Goal: Task Accomplishment & Management: Complete application form

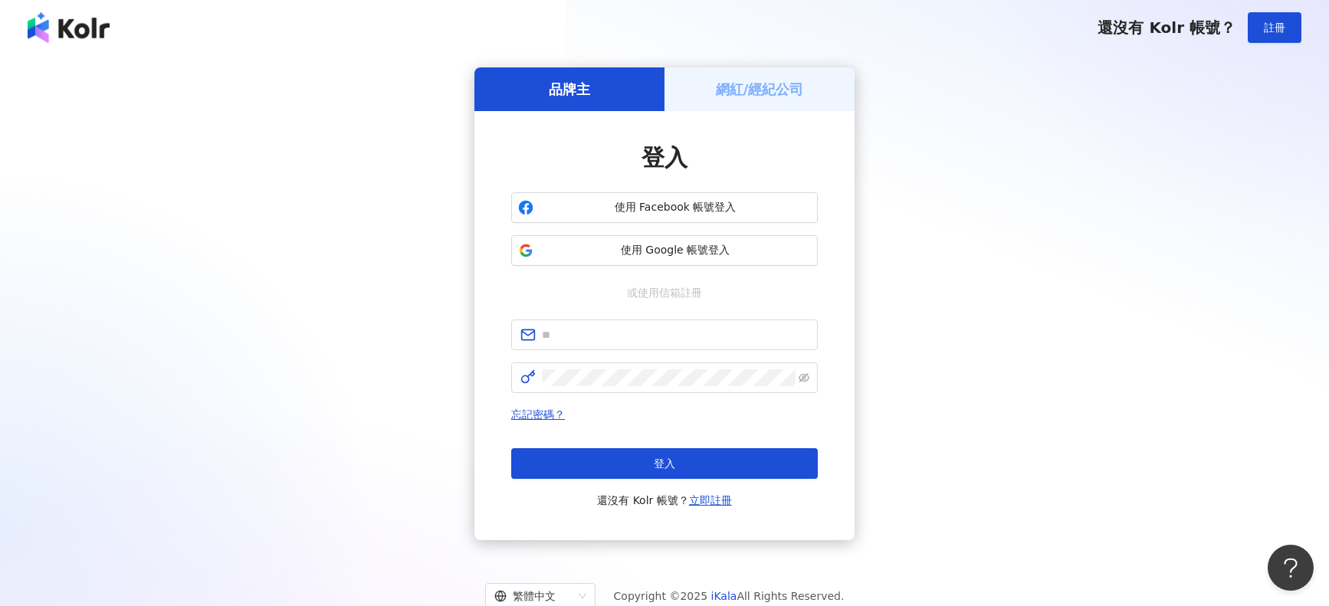
click at [640, 233] on div "使用 Facebook 帳號登入 使用 Google 帳號登入" at bounding box center [664, 229] width 306 height 74
click at [639, 243] on span "使用 Google 帳號登入" at bounding box center [674, 250] width 271 height 15
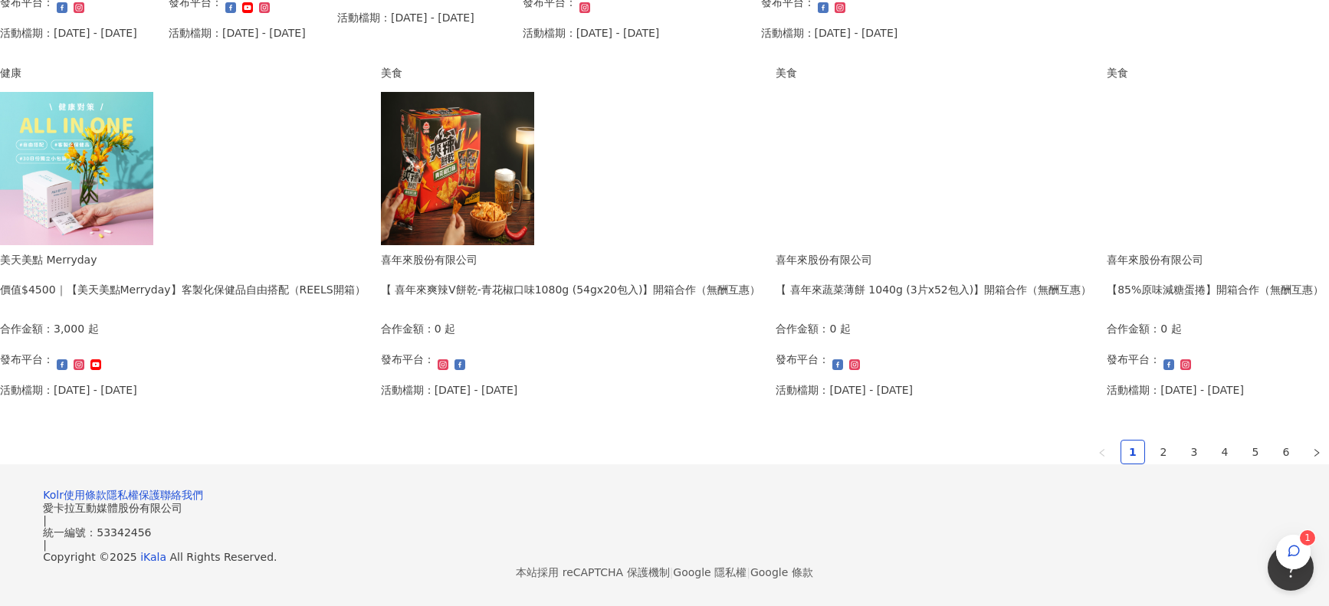
scroll to position [1021, 0]
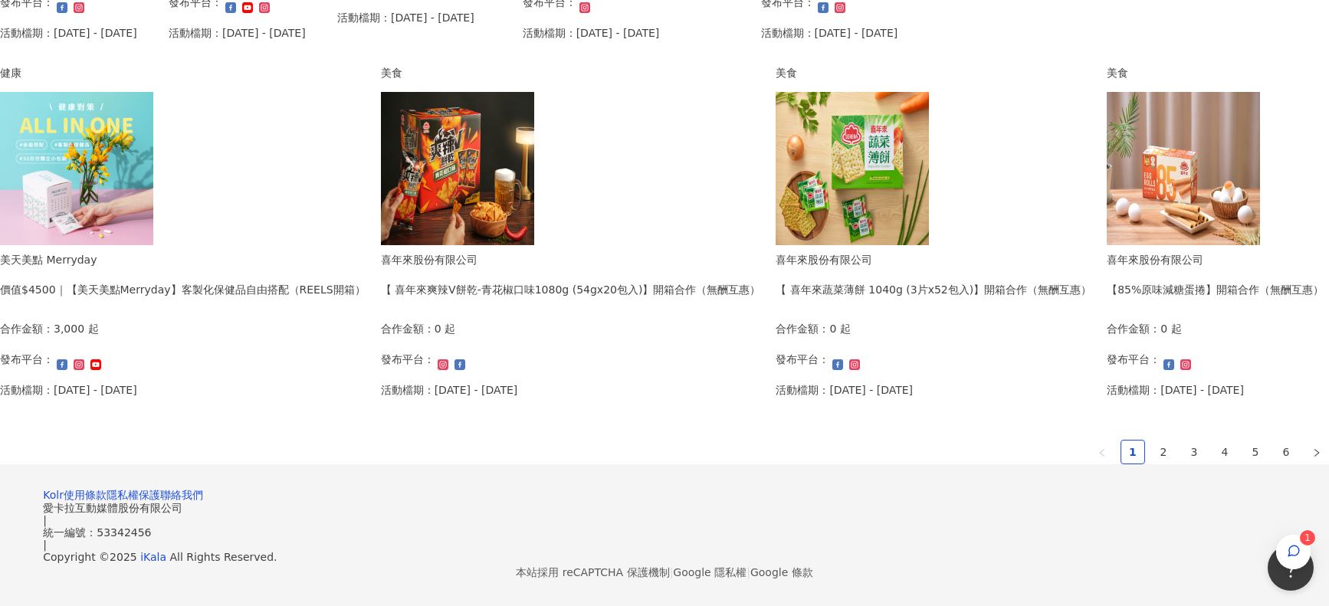
drag, startPoint x: 926, startPoint y: 382, endPoint x: 881, endPoint y: 408, distance: 51.9
click at [1152, 441] on link "2" at bounding box center [1163, 452] width 23 height 23
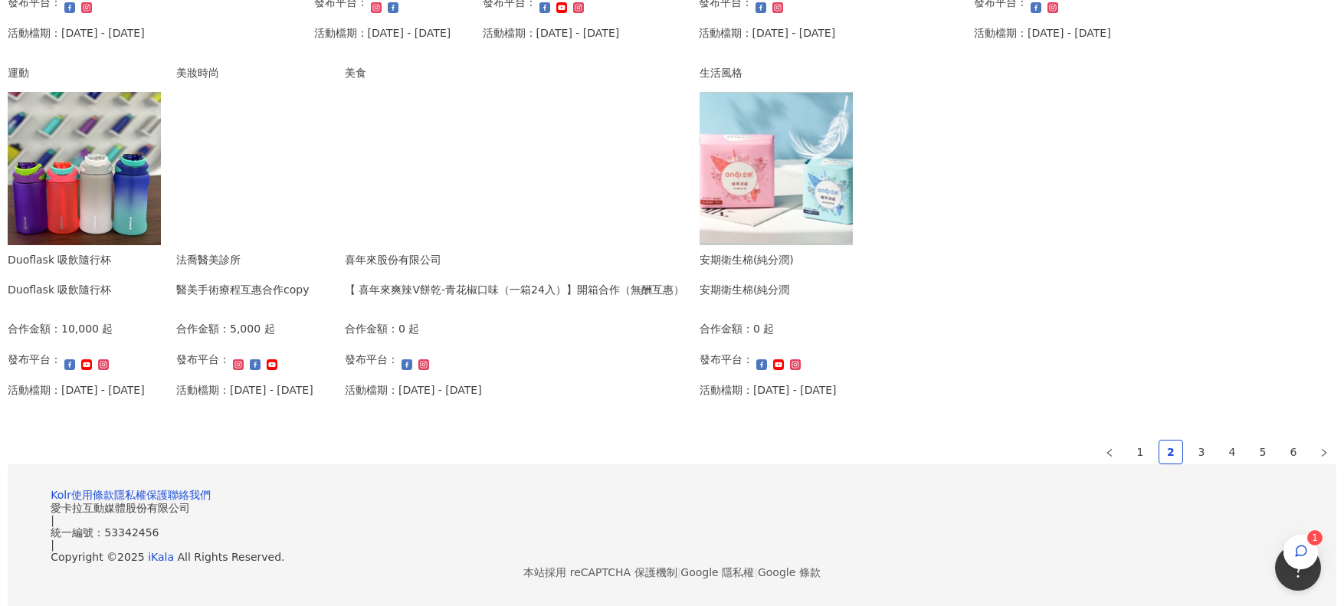
scroll to position [1038, 0]
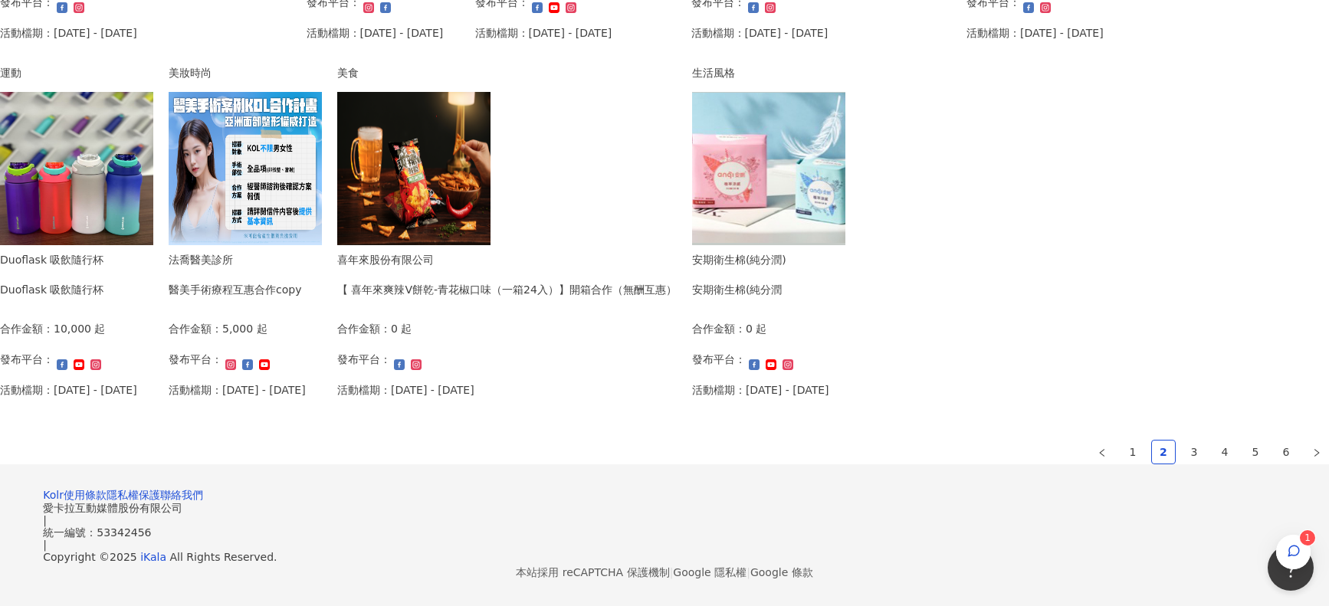
drag, startPoint x: 1295, startPoint y: 519, endPoint x: 1301, endPoint y: 506, distance: 13.7
click at [1301, 535] on span "1" at bounding box center [1293, 552] width 34 height 34
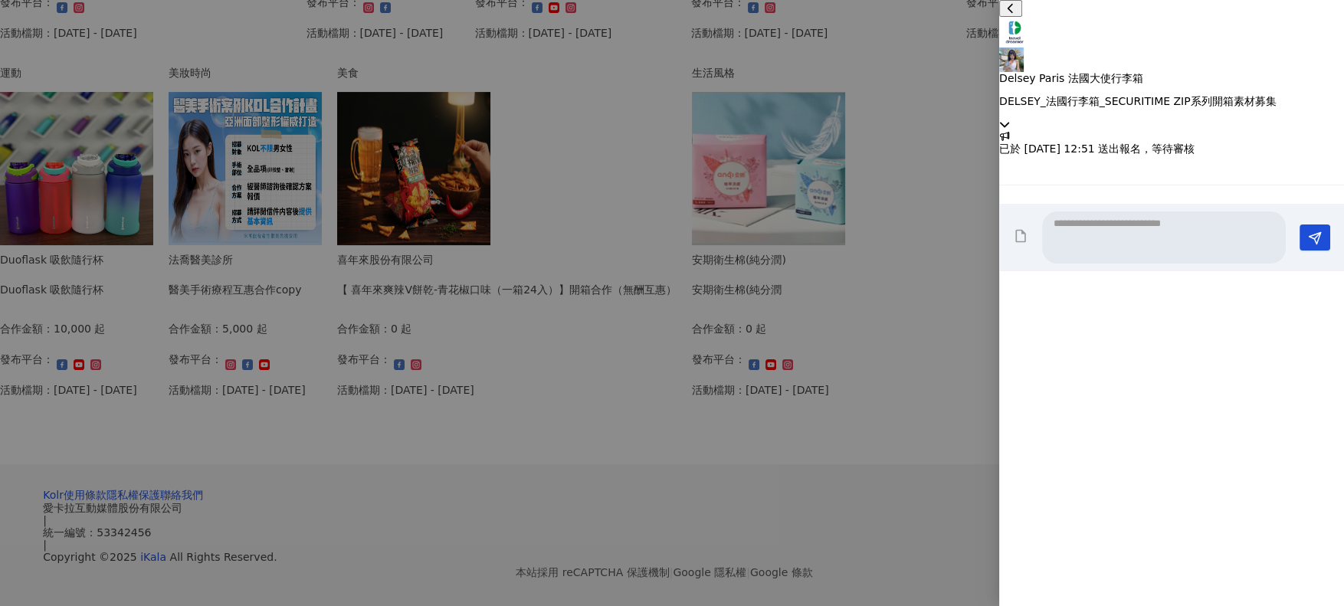
click at [1312, 23] on div "Delsey Paris 法國大使行李箱 DELSEY_法國行李箱_SECURITIME ZIP系列開箱素材募集" at bounding box center [1171, 65] width 345 height 130
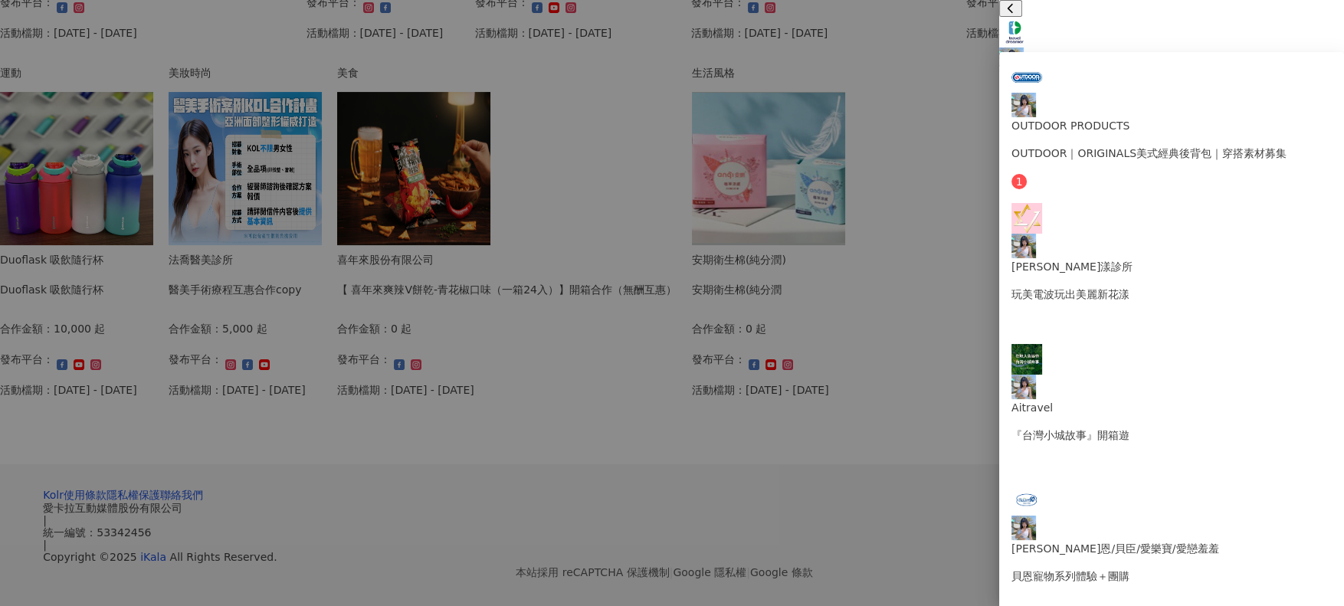
click at [1010, 119] on icon at bounding box center [1004, 124] width 11 height 11
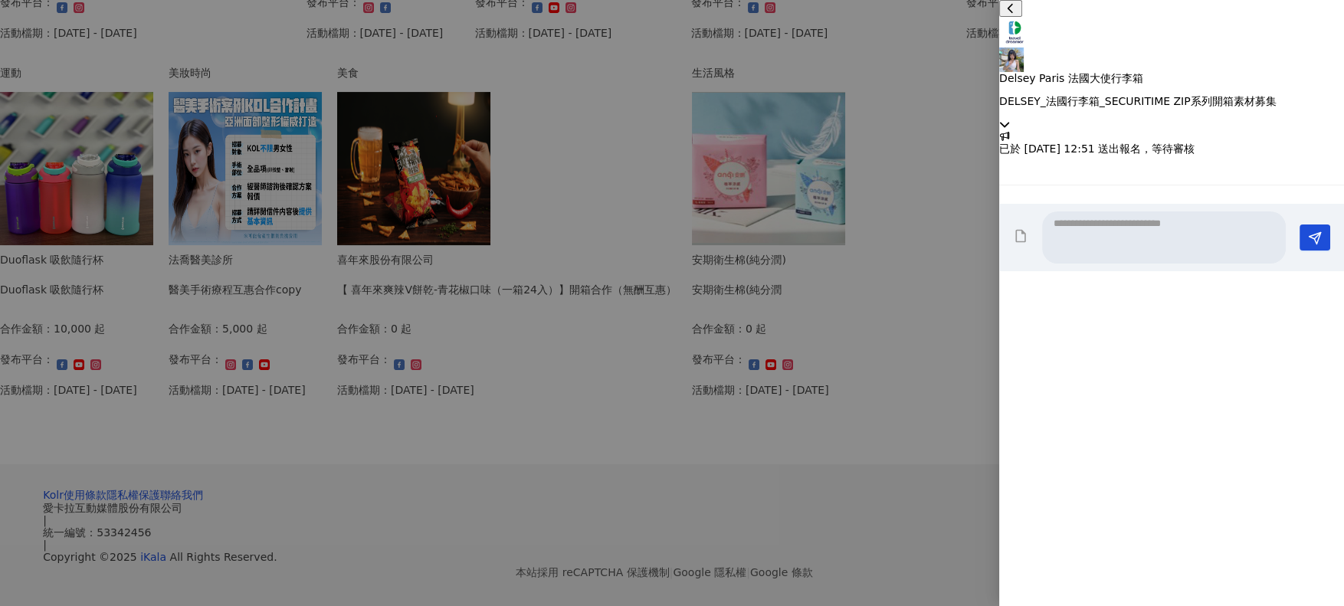
click at [1009, 122] on icon at bounding box center [1004, 124] width 9 height 5
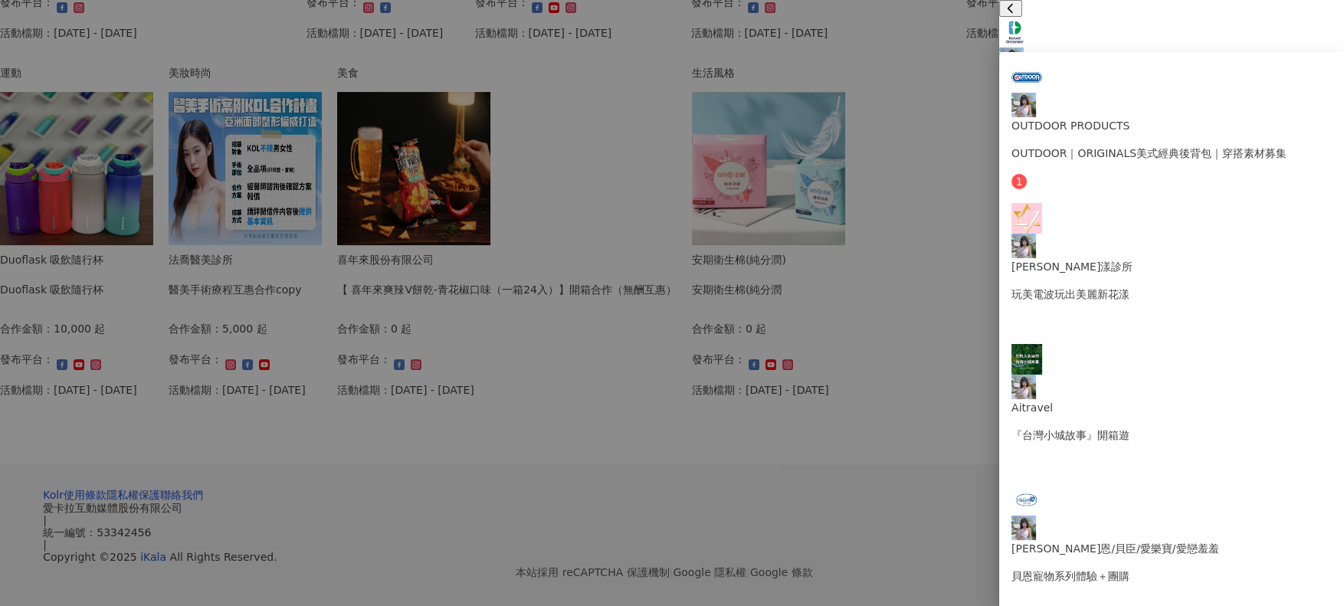
click at [823, 445] on div at bounding box center [672, 303] width 1344 height 606
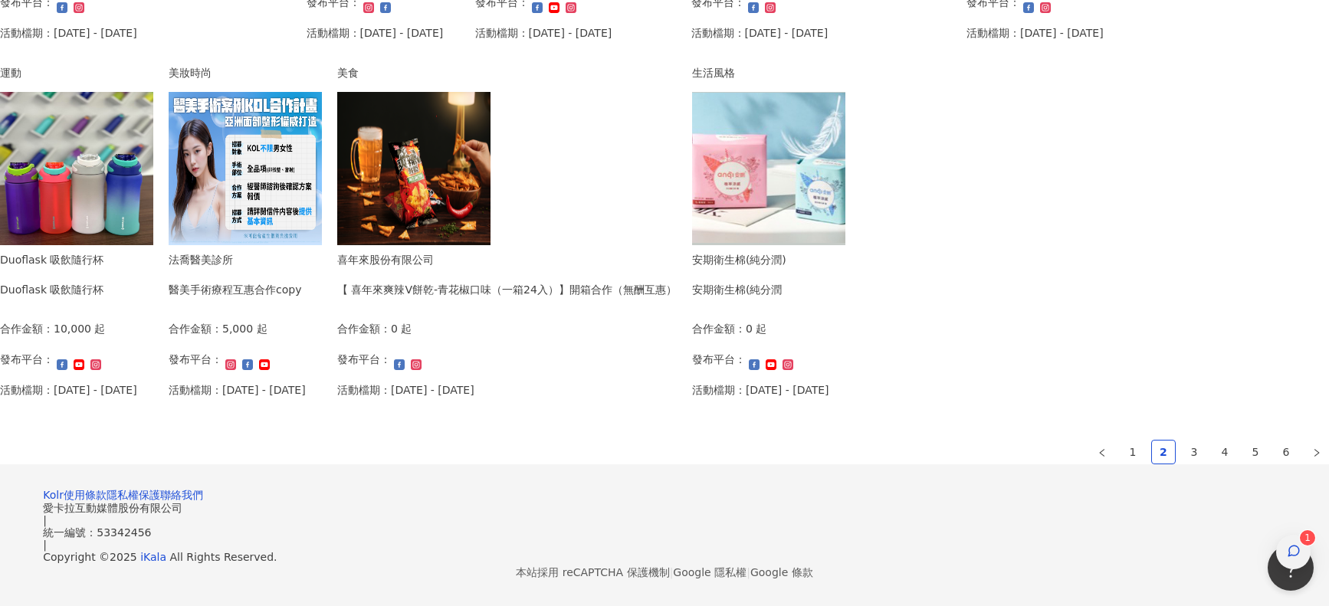
click at [1276, 535] on div "button" at bounding box center [1293, 552] width 34 height 34
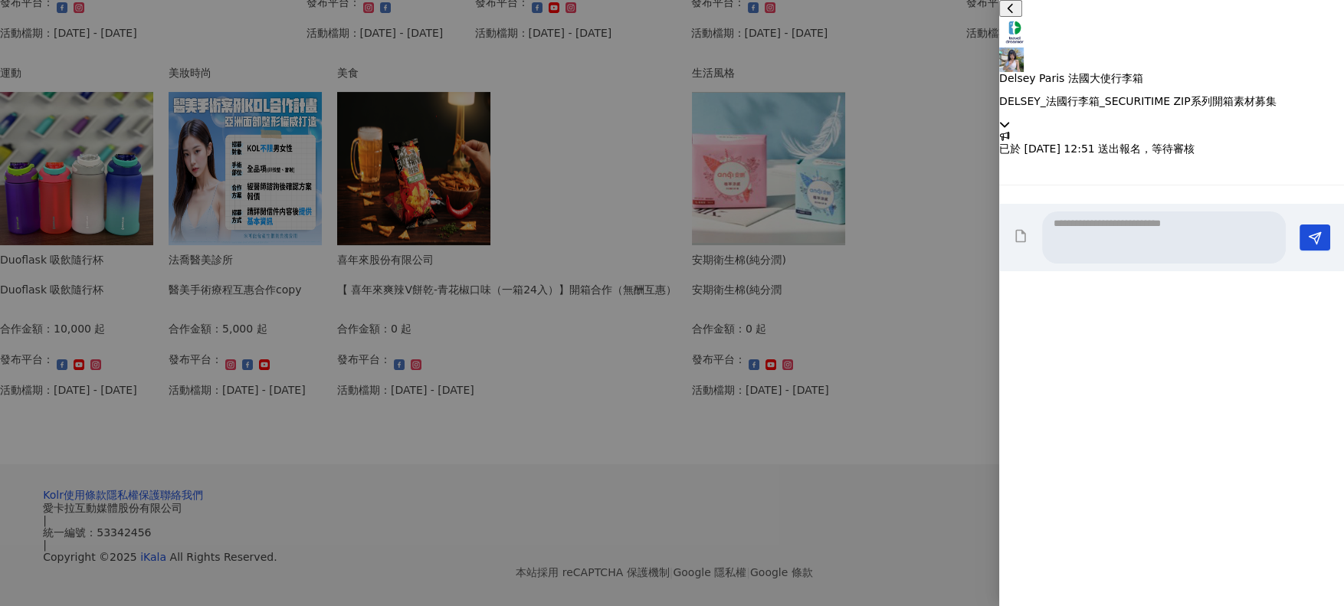
click at [1328, 26] on div "Delsey Paris 法國大使行李箱 DELSEY_法國行李箱_SECURITIME ZIP系列開箱素材募集" at bounding box center [1171, 65] width 345 height 130
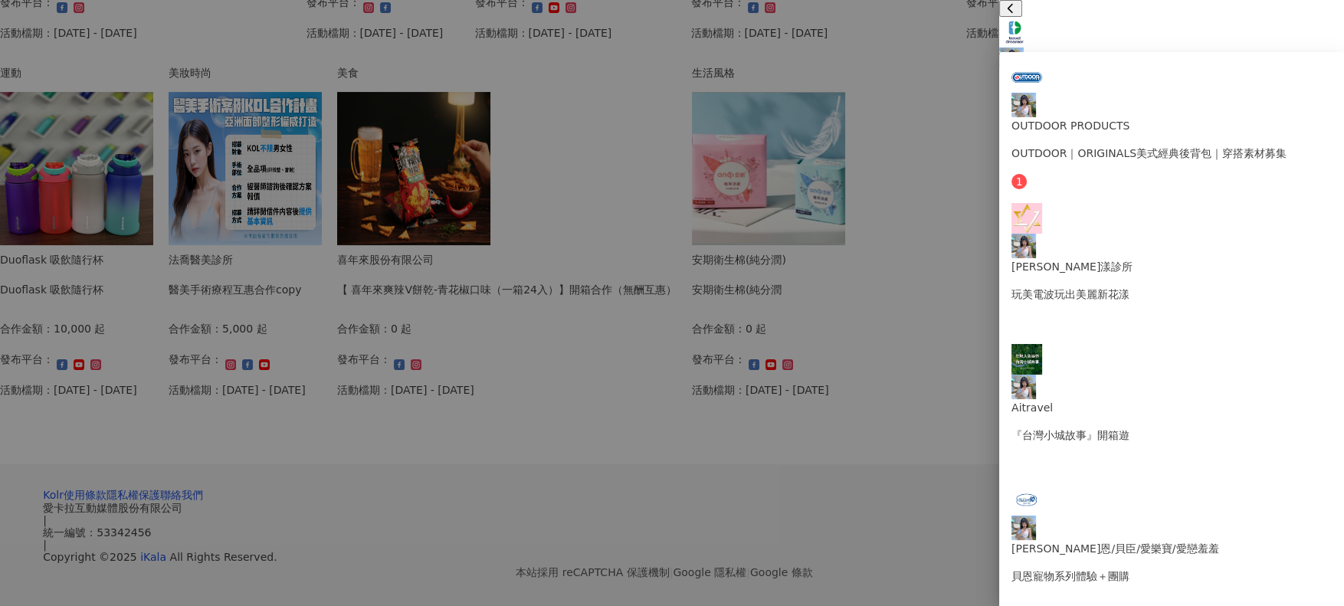
click at [900, 556] on div at bounding box center [672, 303] width 1344 height 606
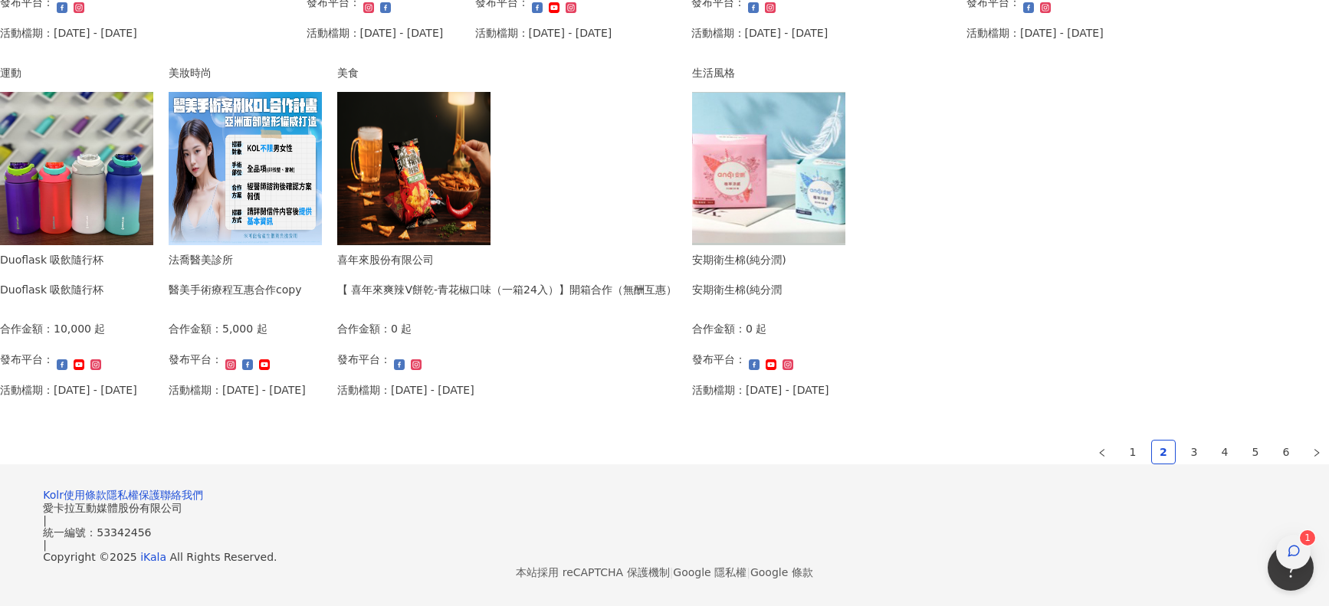
click at [1283, 535] on div "button" at bounding box center [1293, 552] width 20 height 34
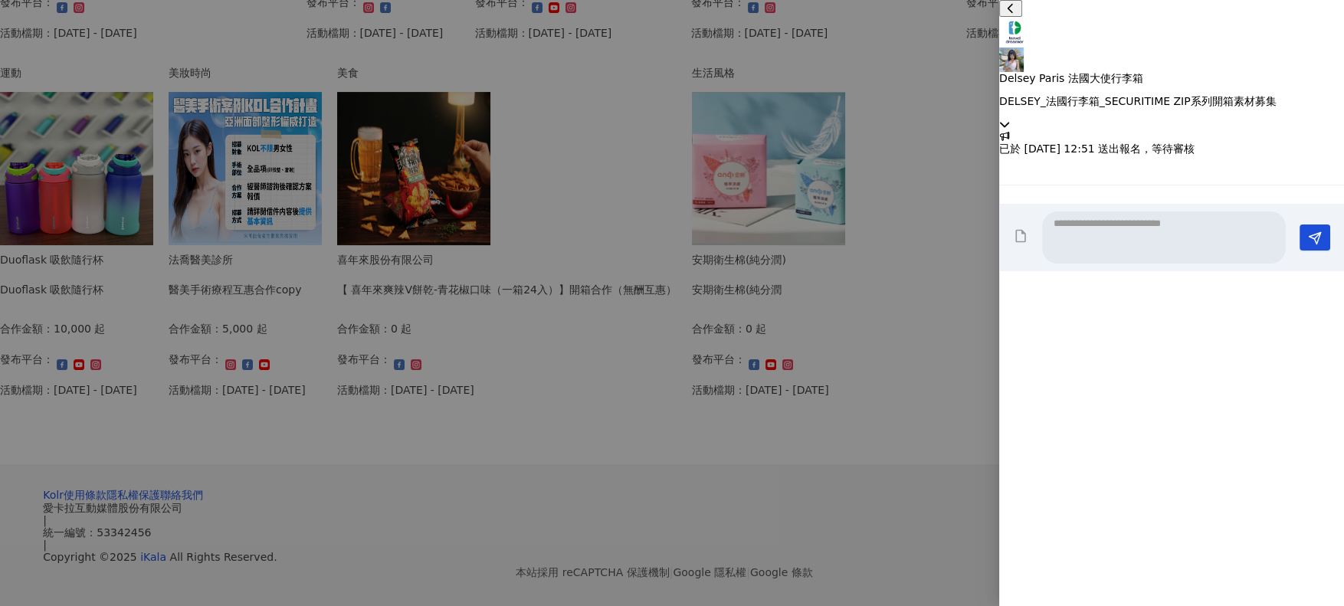
click at [1190, 95] on p "DELSEY_法國行李箱_SECURITIME ZIP系列開箱素材募集" at bounding box center [1171, 101] width 345 height 12
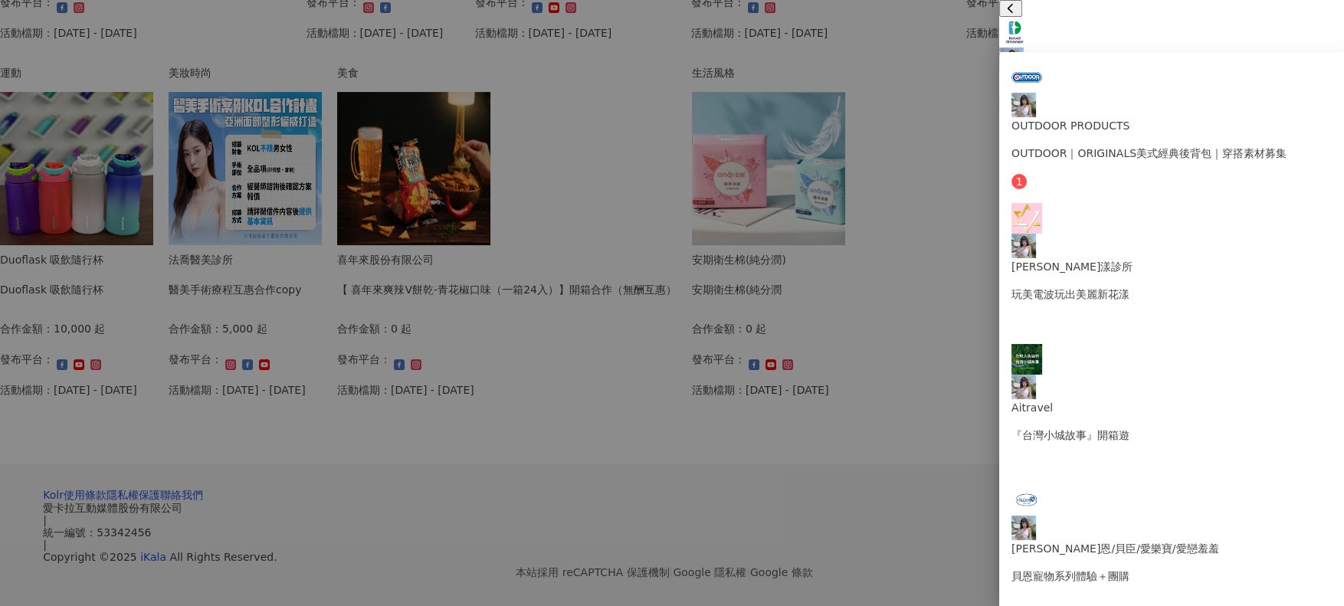
click at [1275, 72] on div "Delsey Paris 法國大使行李箱 DELSEY_法國行李箱_SECURITIME ZIP系列開箱素材募集" at bounding box center [1171, 89] width 345 height 35
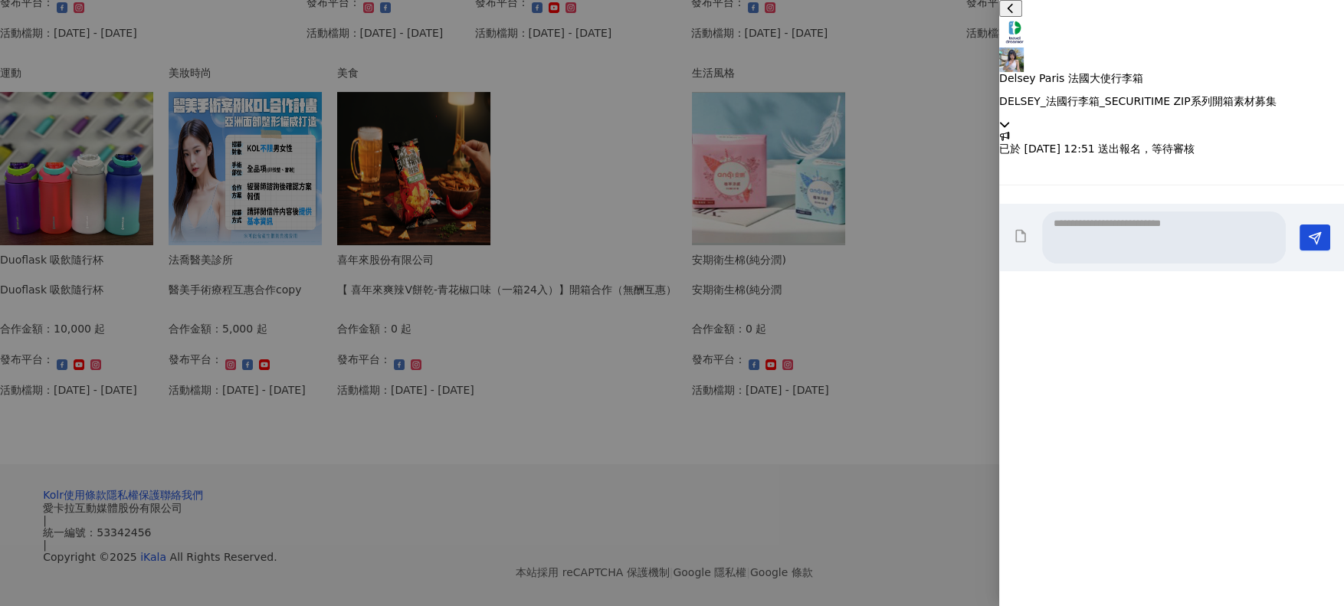
click at [1299, 95] on p "DELSEY_法國行李箱_SECURITIME ZIP系列開箱素材募集" at bounding box center [1171, 101] width 345 height 12
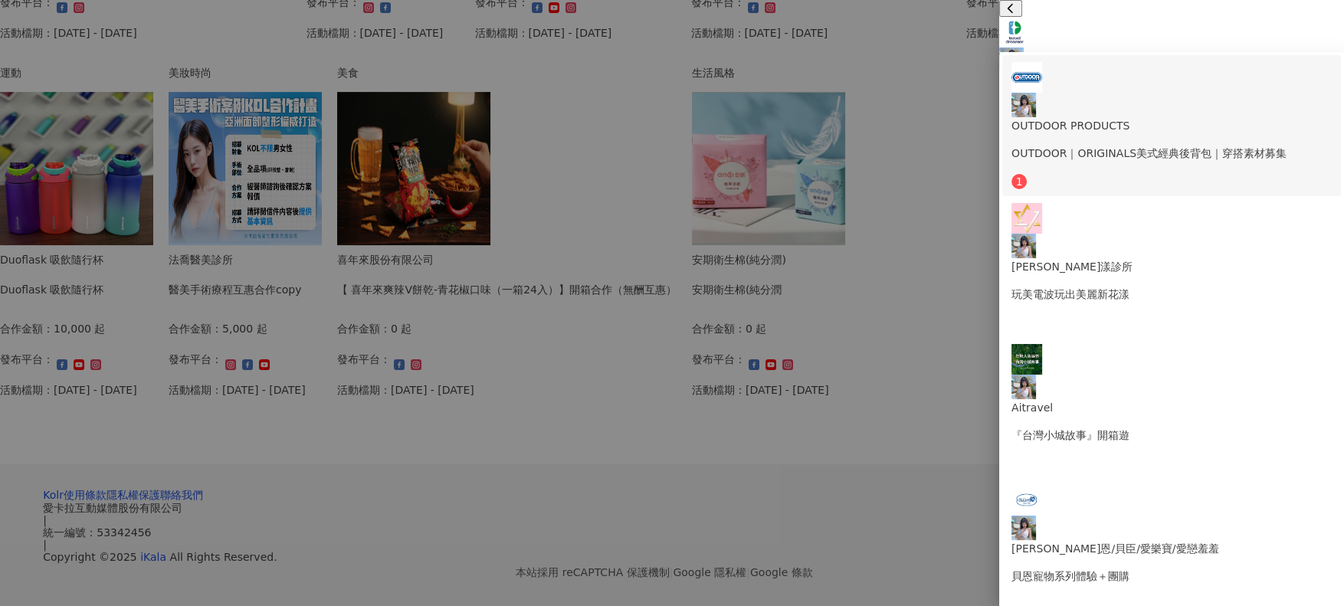
click at [1292, 117] on p "OUTDOOR PRODUCTS" at bounding box center [1171, 125] width 320 height 17
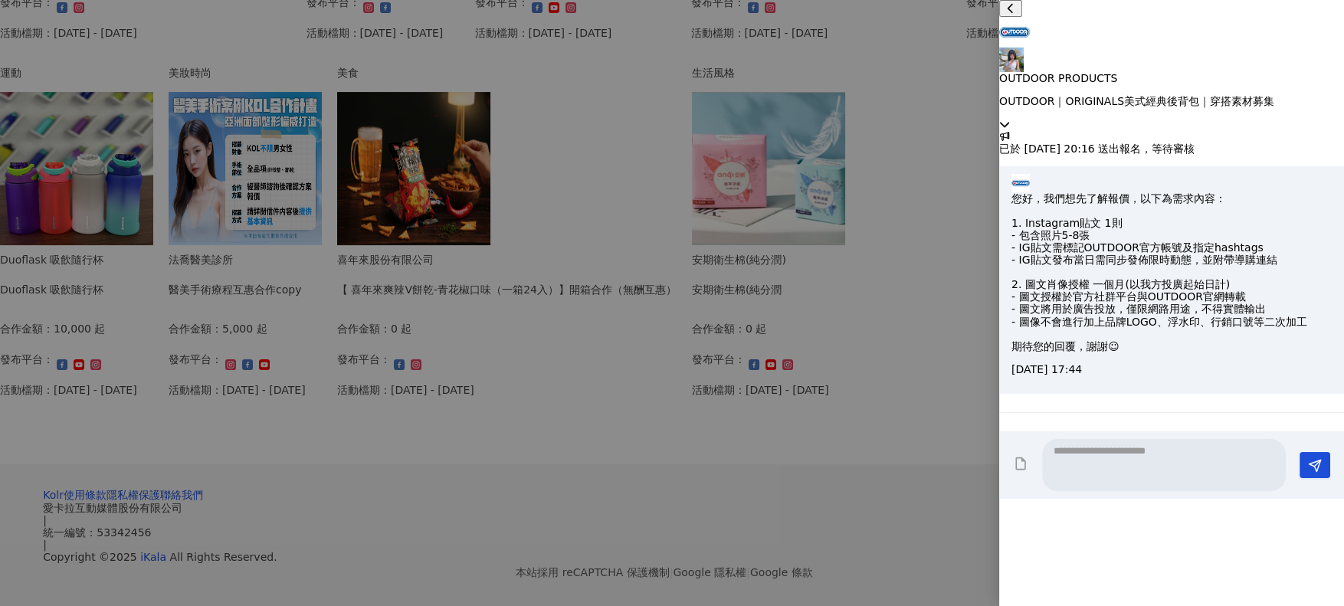
click at [1165, 491] on textarea at bounding box center [1164, 465] width 244 height 52
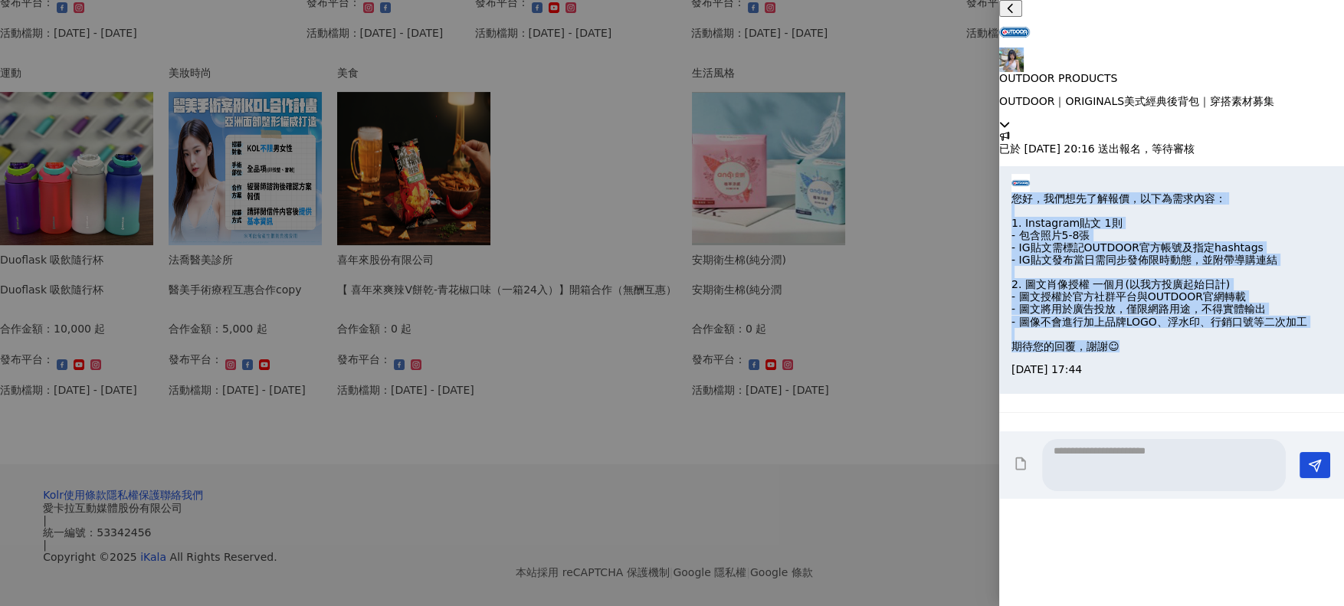
drag, startPoint x: 1172, startPoint y: 485, endPoint x: 1050, endPoint y: 238, distance: 275.9
click at [1050, 238] on div "您好，我們想先了解報價，以下為需求內容： 1. Instagram貼文 1則 - 包含照片5-8張 - IG貼文需標記OUTDOOR官方帳號及指定hashta…" at bounding box center [1159, 272] width 296 height 160
copy p "您好，我們想先了解報價，以下為需求內容： 1. Instagram貼文 1則 - 包含照片5-8張 - IG貼文需標記OUTDOOR官方帳號及指定hashta…"
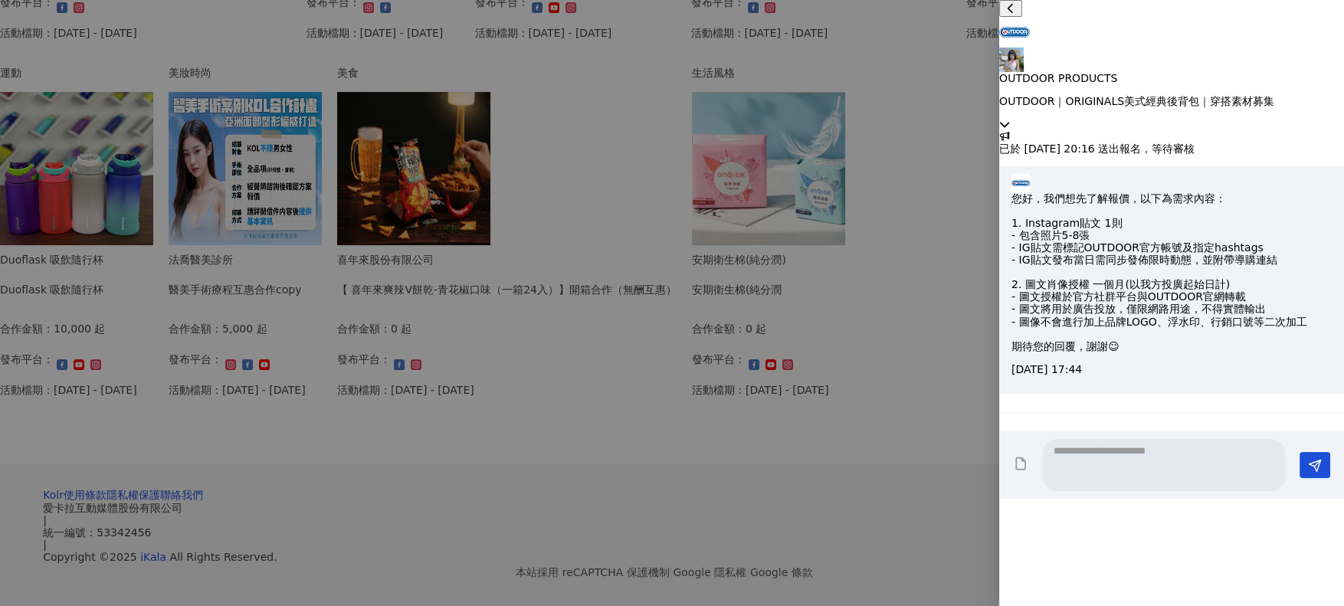
click at [1114, 491] on textarea at bounding box center [1164, 465] width 244 height 52
type textarea "*"
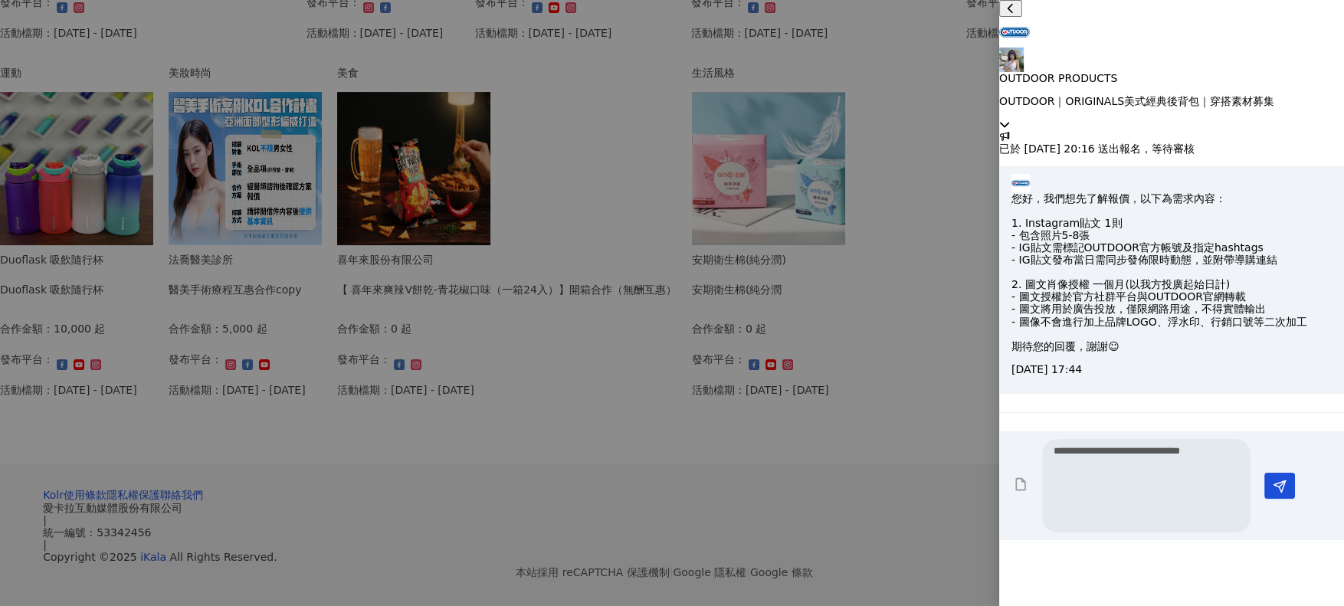
scroll to position [1, 0]
drag, startPoint x: 1192, startPoint y: 217, endPoint x: 1168, endPoint y: 232, distance: 28.9
click at [1168, 232] on p "您好，我們想先了解報價，以下為需求內容： 1. Instagram貼文 1則 - 包含照片5-8張 - IG貼文需標記OUTDOOR官方帳號及指定hashta…" at bounding box center [1159, 272] width 296 height 160
copy p "1. Instagram貼文 1則"
drag, startPoint x: 1077, startPoint y: 579, endPoint x: 1083, endPoint y: 575, distance: 8.3
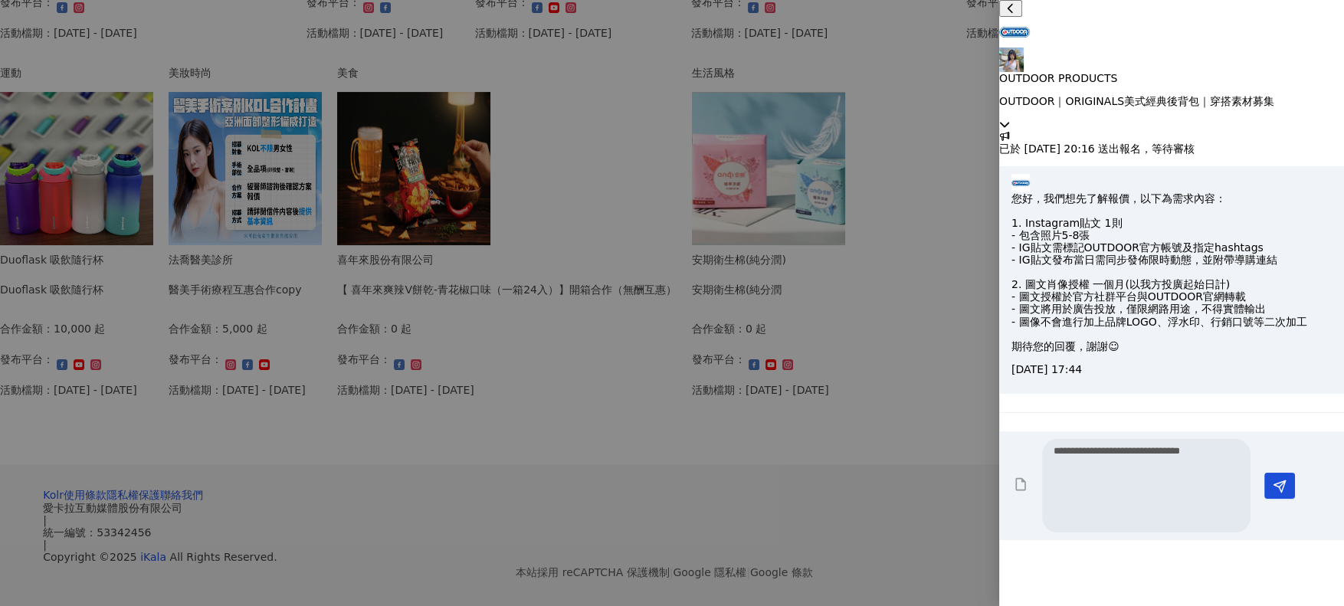
click at [1077, 533] on textarea "**********" at bounding box center [1146, 485] width 208 height 93
paste textarea "**********"
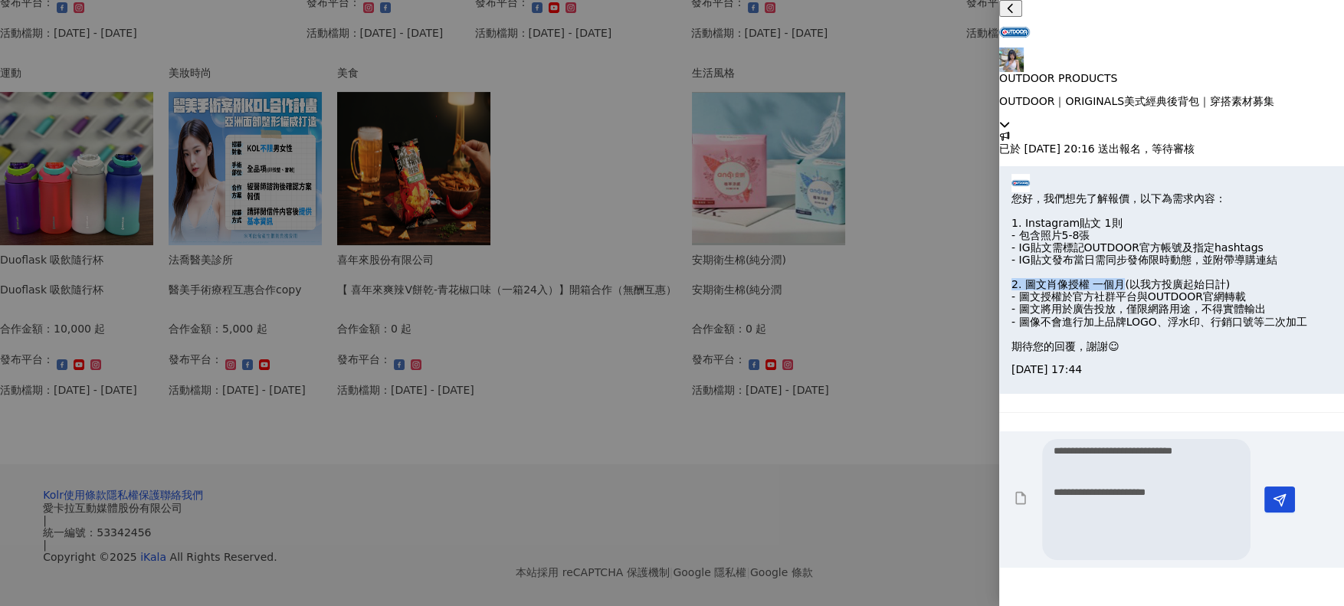
drag, startPoint x: 1051, startPoint y: 303, endPoint x: 1163, endPoint y: 303, distance: 111.9
click at [1163, 303] on div "您好，我們想先了解報價，以下為需求內容： 1. Instagram貼文 1則 - 包含照片5-8張 - IG貼文需標記OUTDOOR官方帳號及指定hashta…" at bounding box center [1159, 272] width 296 height 160
copy p "2. 圖文肖像授權 一個月"
click at [1137, 560] on textarea "**********" at bounding box center [1146, 499] width 208 height 121
paste textarea "**********"
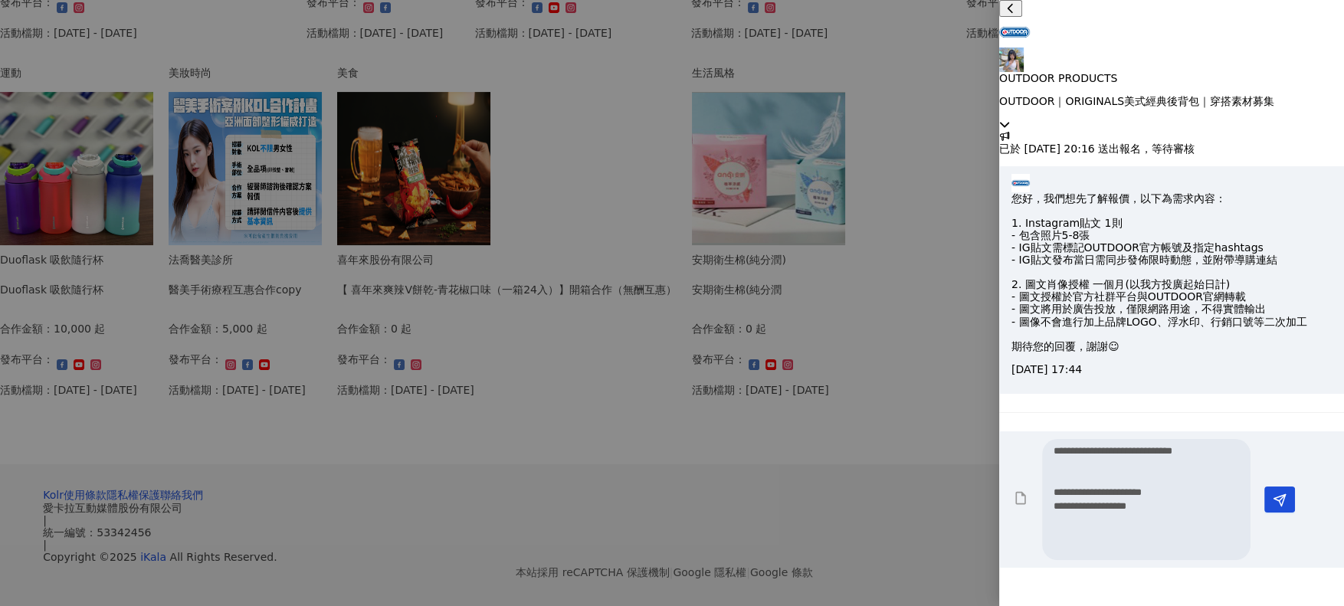
type textarea "**********"
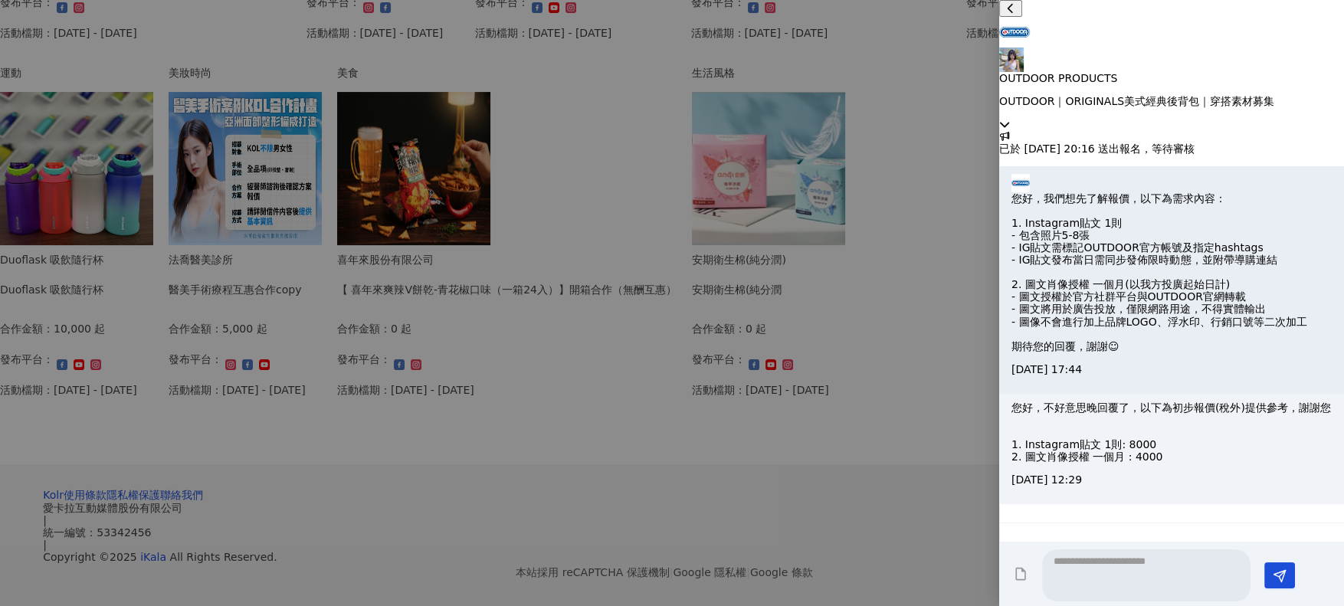
scroll to position [0, 0]
click at [1257, 95] on p "OUTDOOR｜ORIGINALS美式經典後背包｜穿搭素材募集" at bounding box center [1171, 101] width 345 height 12
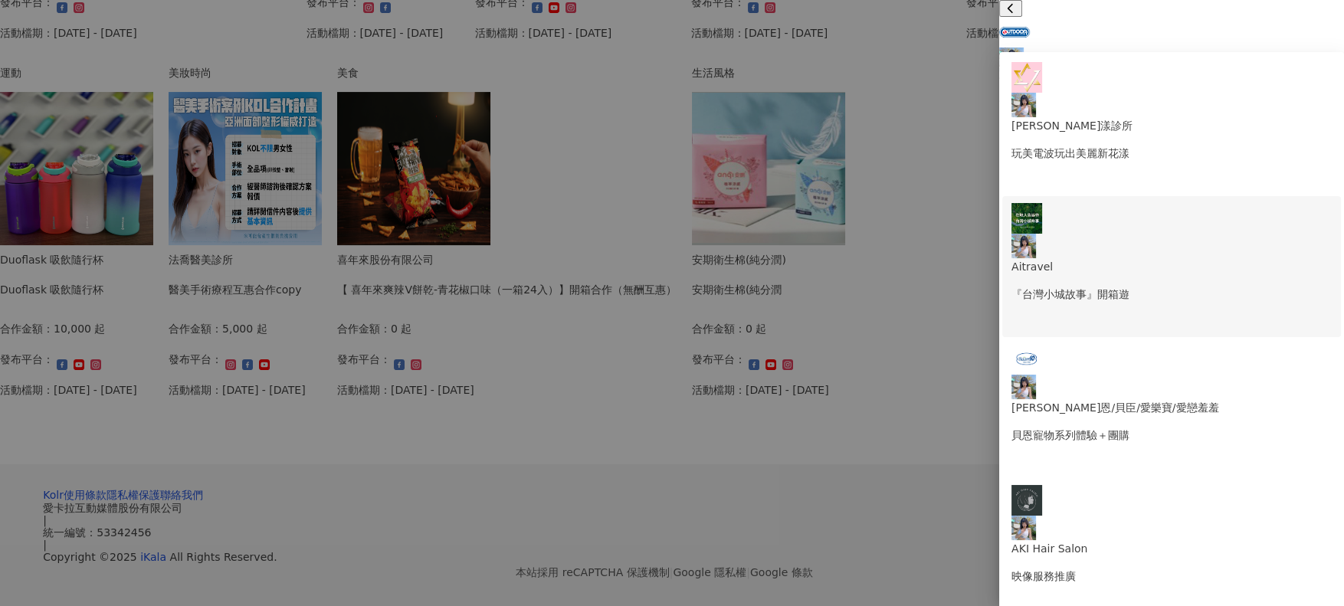
click at [1150, 286] on p "『台灣小城故事』開箱遊" at bounding box center [1171, 294] width 320 height 17
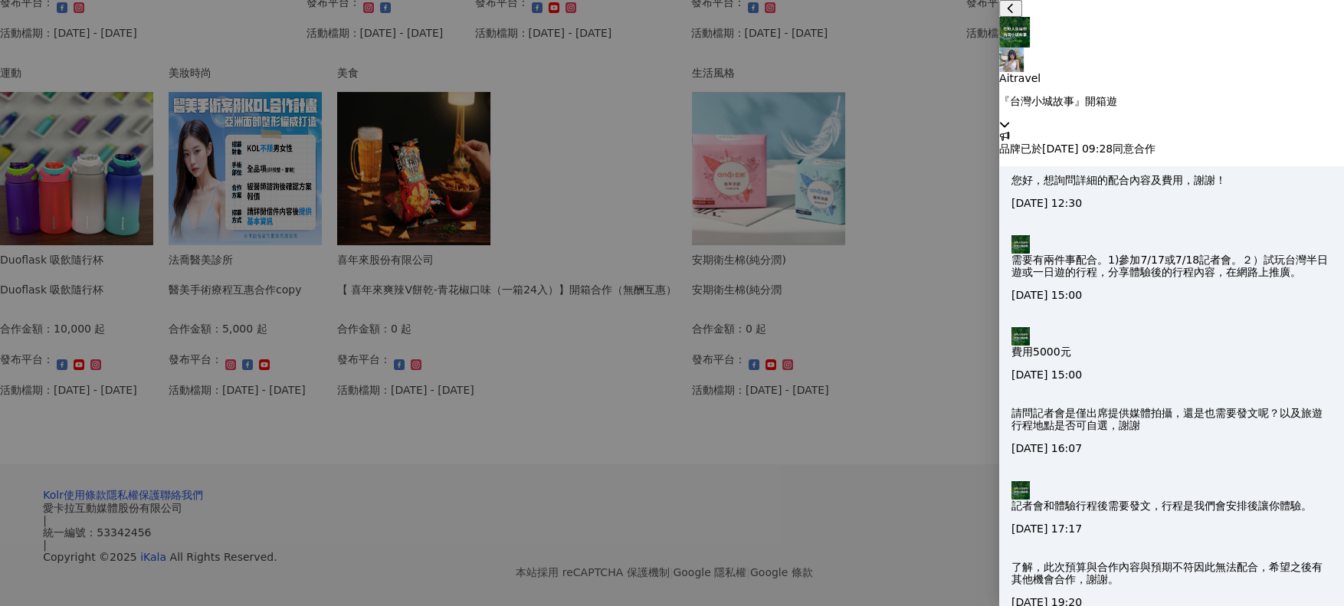
scroll to position [64, 0]
click at [1271, 38] on div "Aitravel 『台灣小城故事』開箱遊" at bounding box center [1171, 62] width 345 height 90
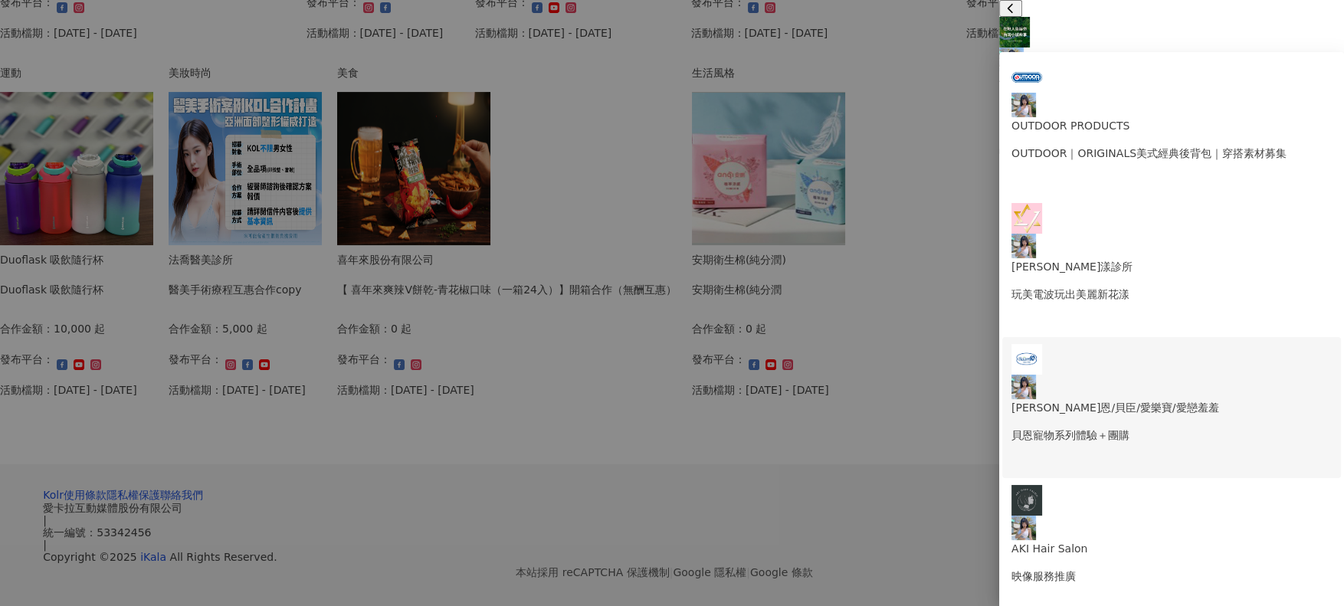
click at [1237, 427] on p "貝恩寵物系列體驗＋團購" at bounding box center [1171, 435] width 320 height 17
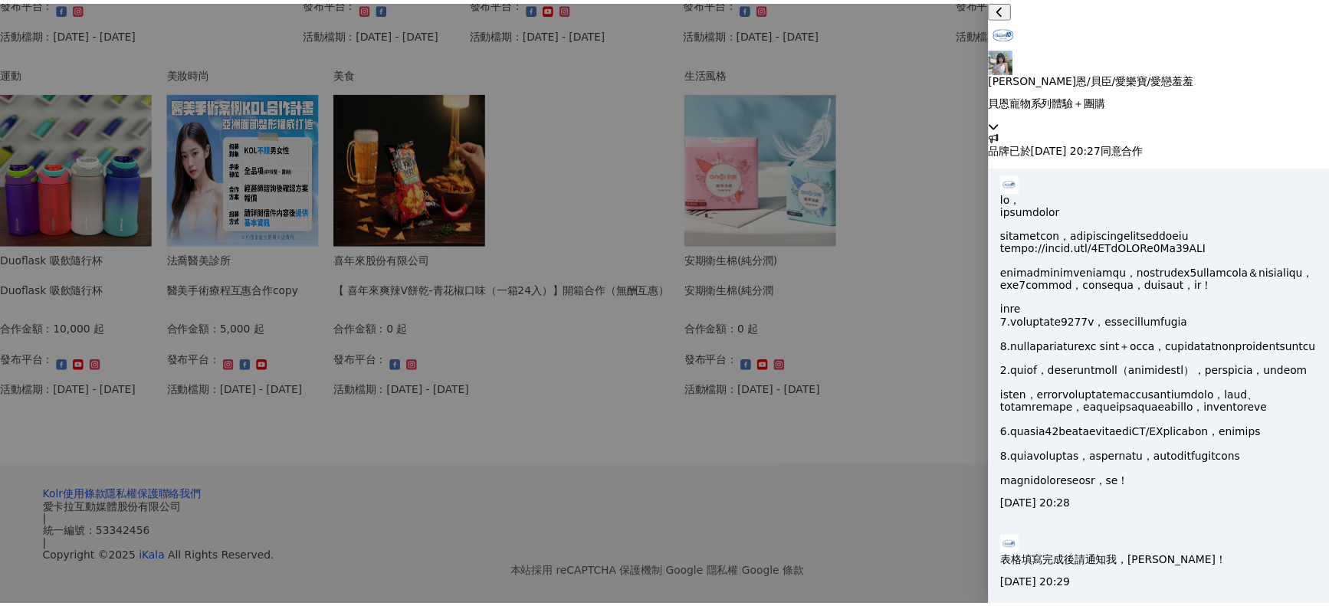
scroll to position [503, 0]
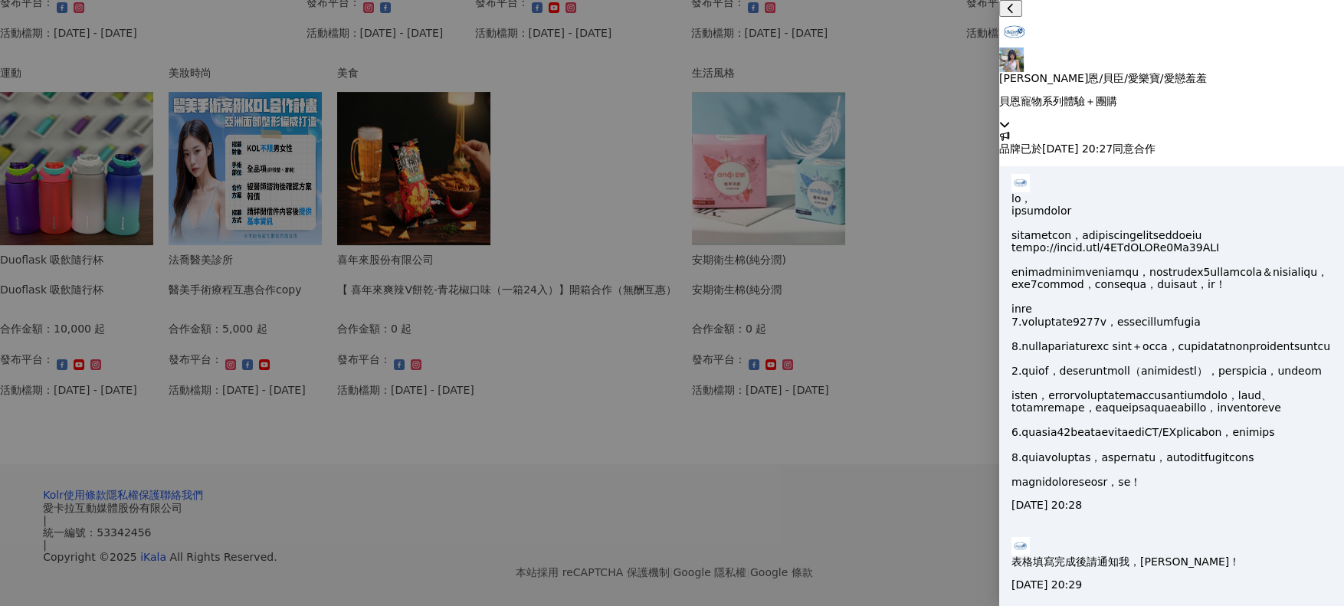
click at [911, 520] on div at bounding box center [672, 303] width 1344 height 606
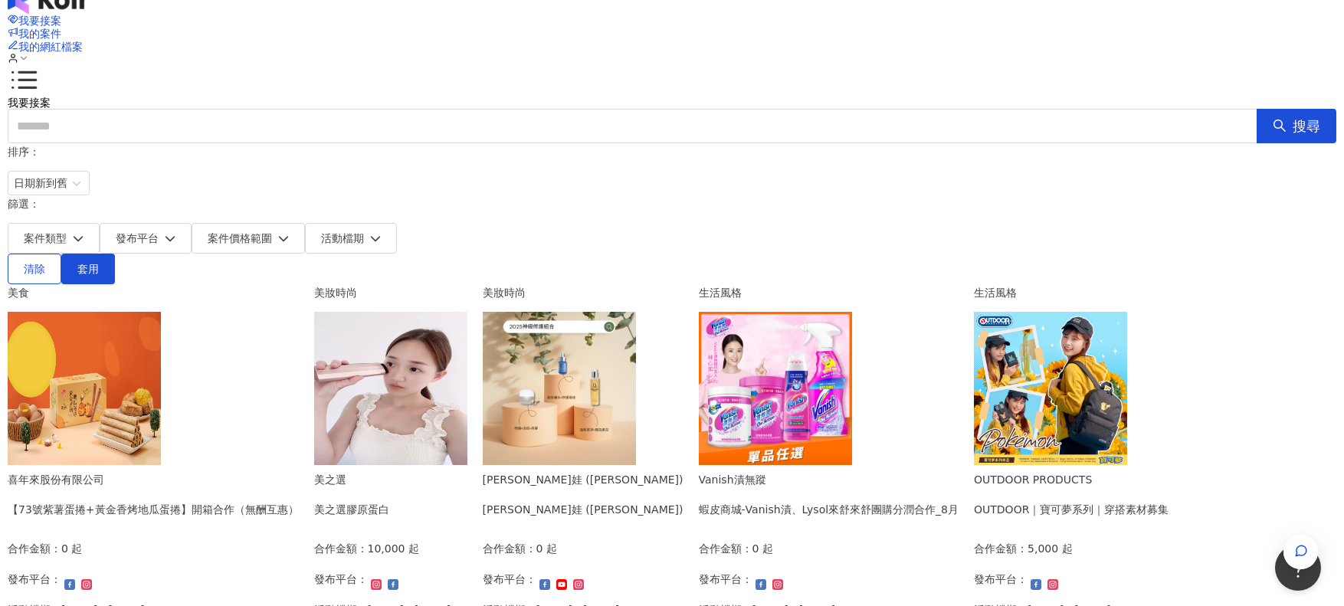
scroll to position [0, 0]
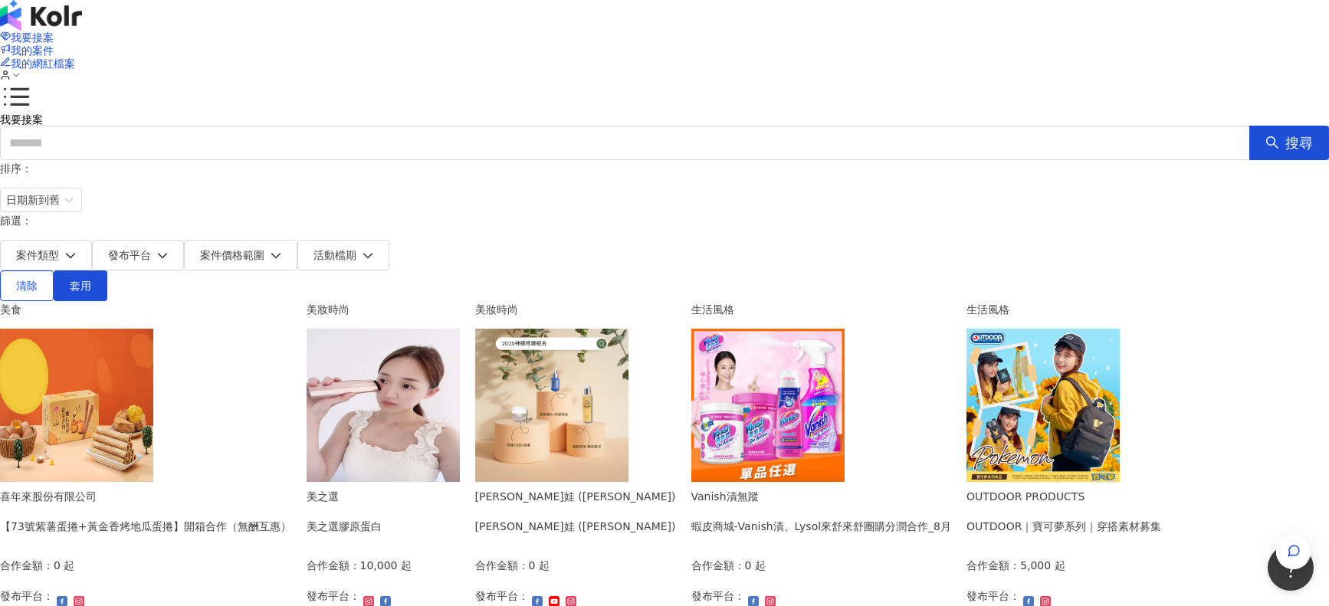
click at [460, 358] on img at bounding box center [382, 405] width 153 height 153
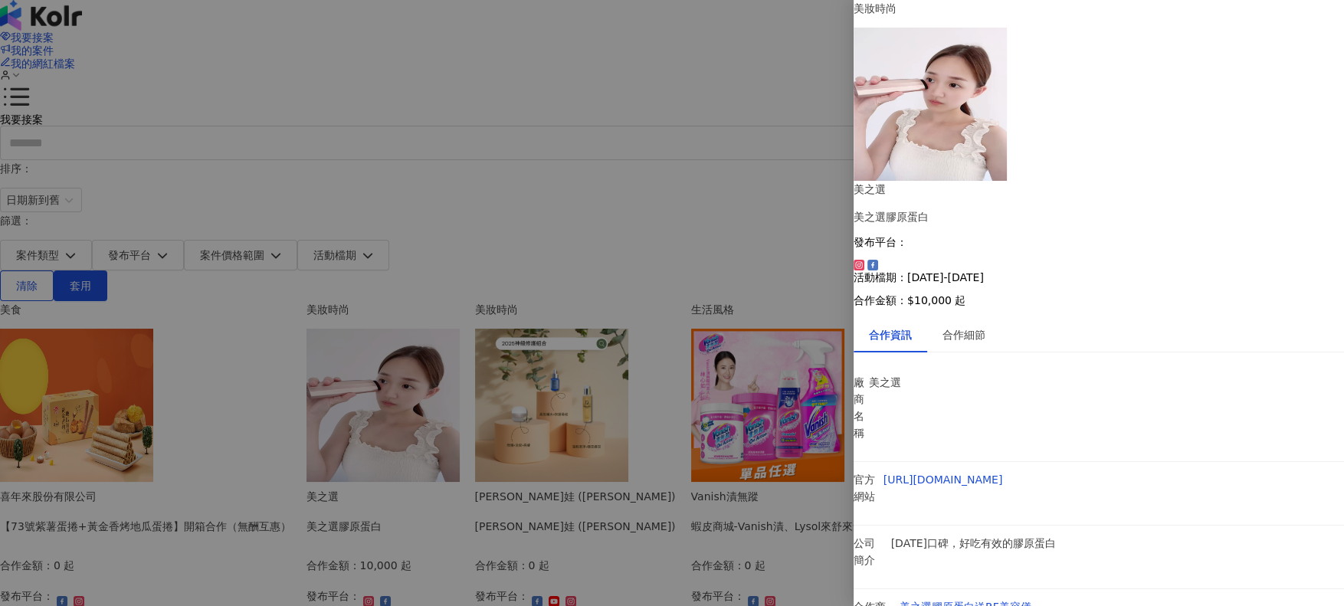
click at [104, 363] on div at bounding box center [672, 303] width 1344 height 606
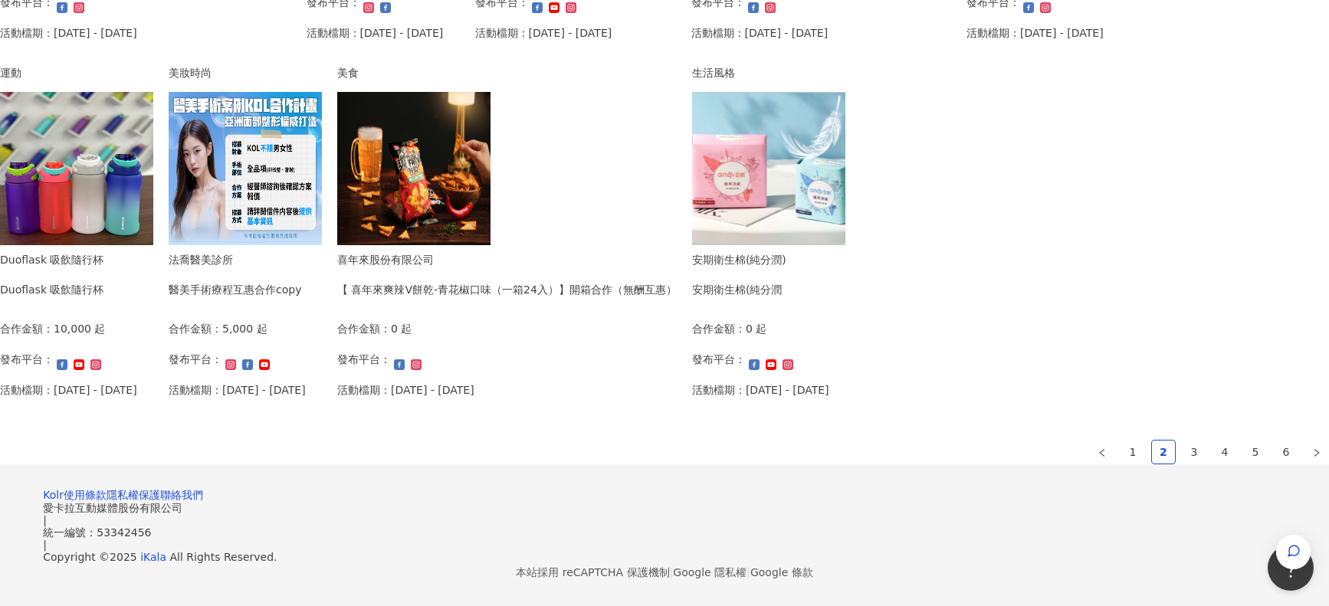
scroll to position [1038, 0]
click at [1121, 441] on link "1" at bounding box center [1132, 452] width 23 height 23
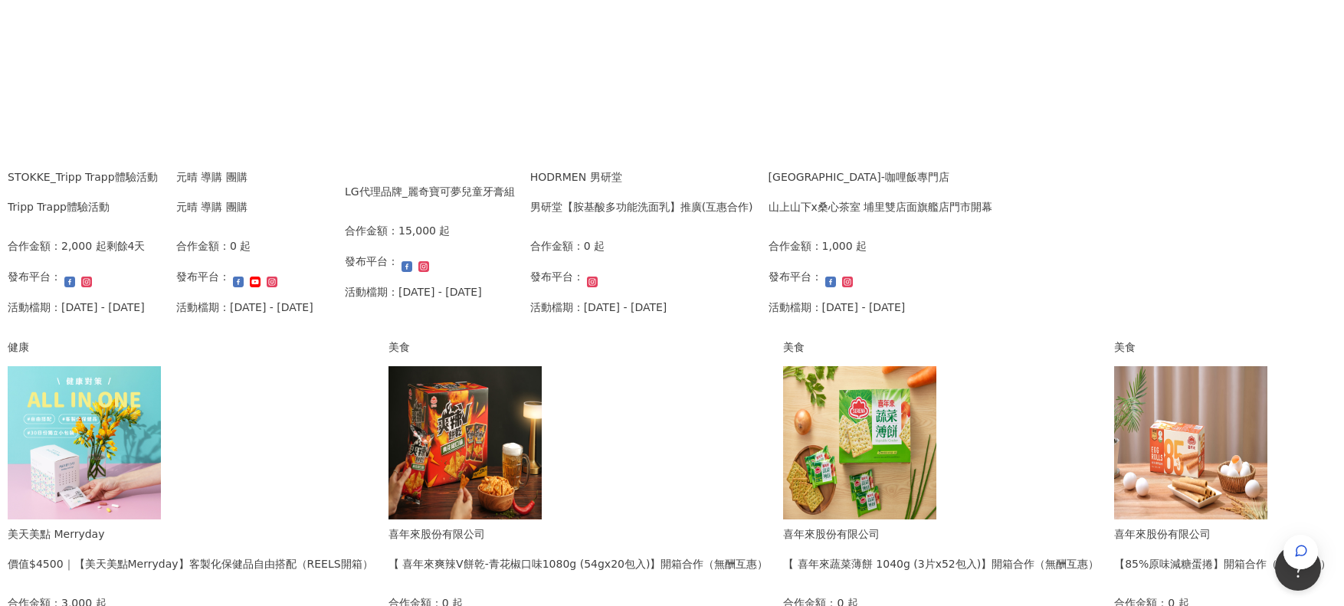
scroll to position [115, 0]
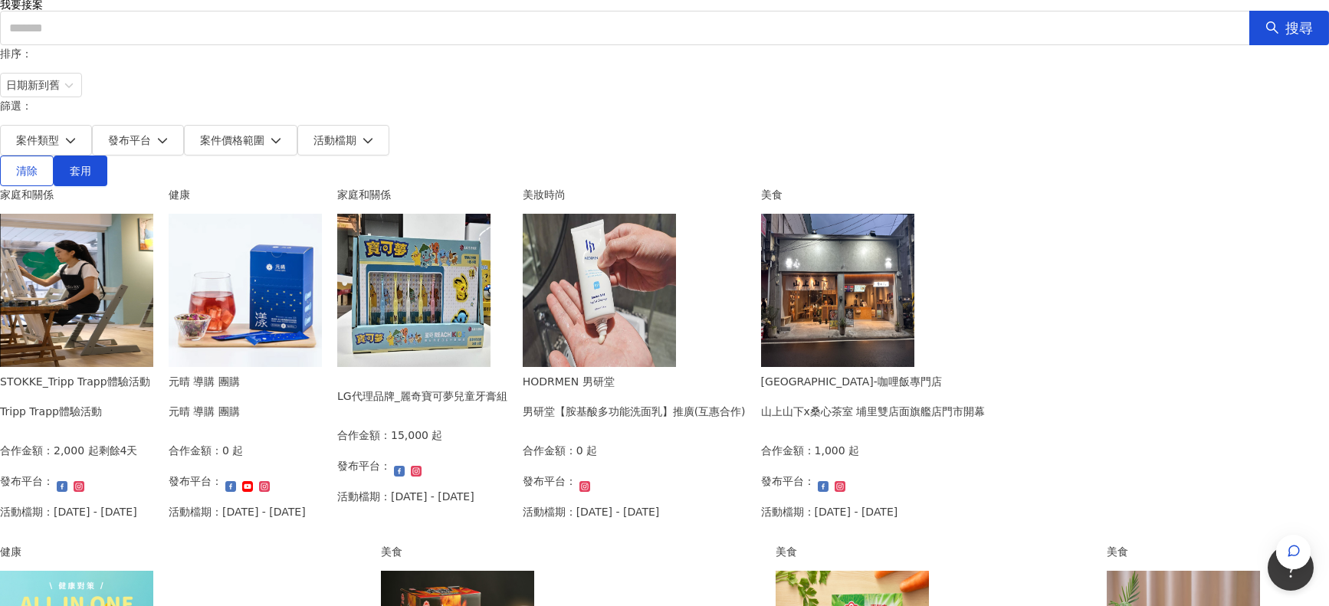
click at [153, 293] on img at bounding box center [76, 290] width 153 height 153
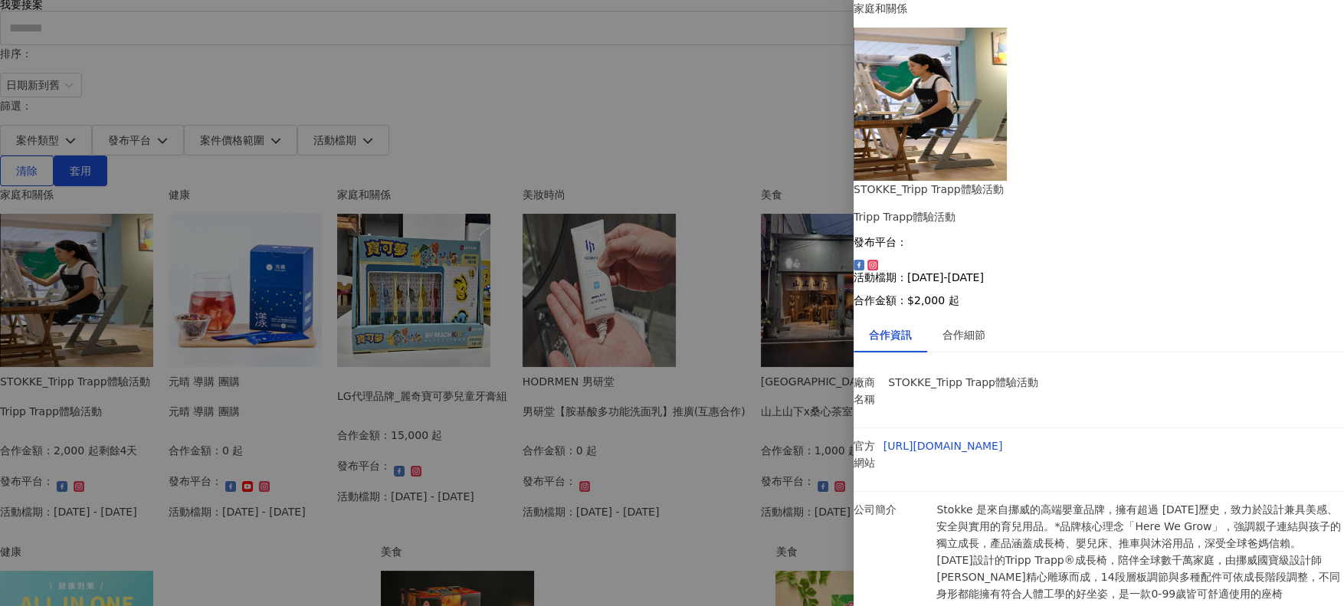
scroll to position [38, 0]
click at [111, 426] on div at bounding box center [672, 303] width 1344 height 606
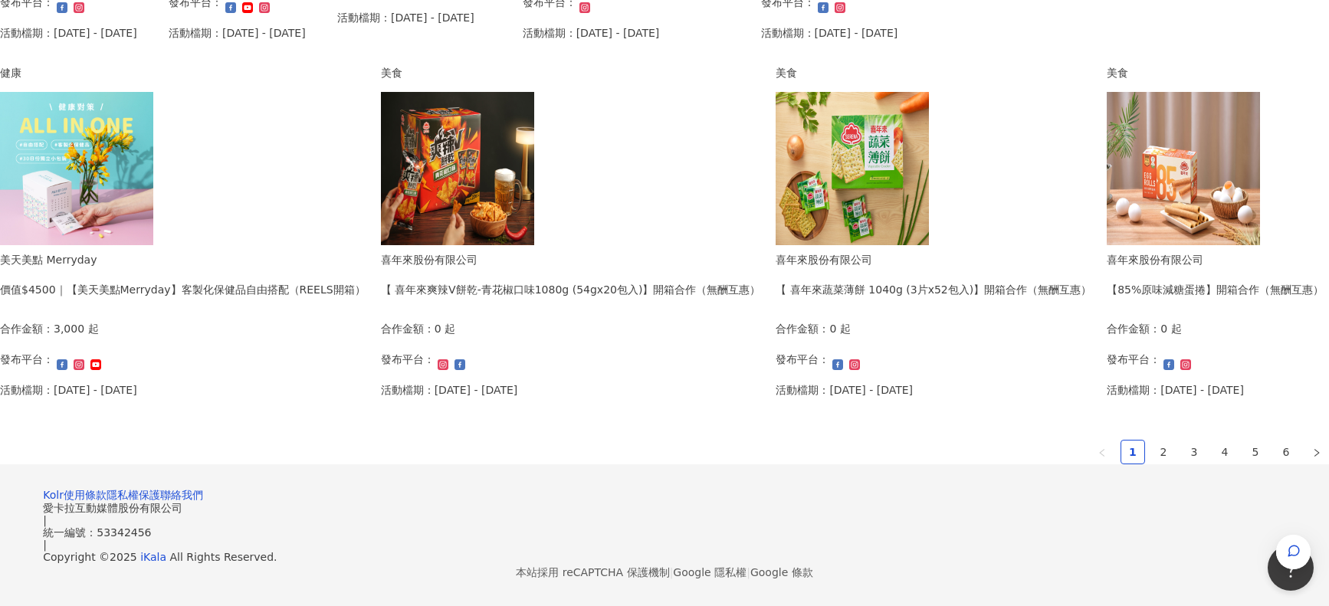
scroll to position [1034, 0]
click at [1152, 441] on link "2" at bounding box center [1163, 452] width 23 height 23
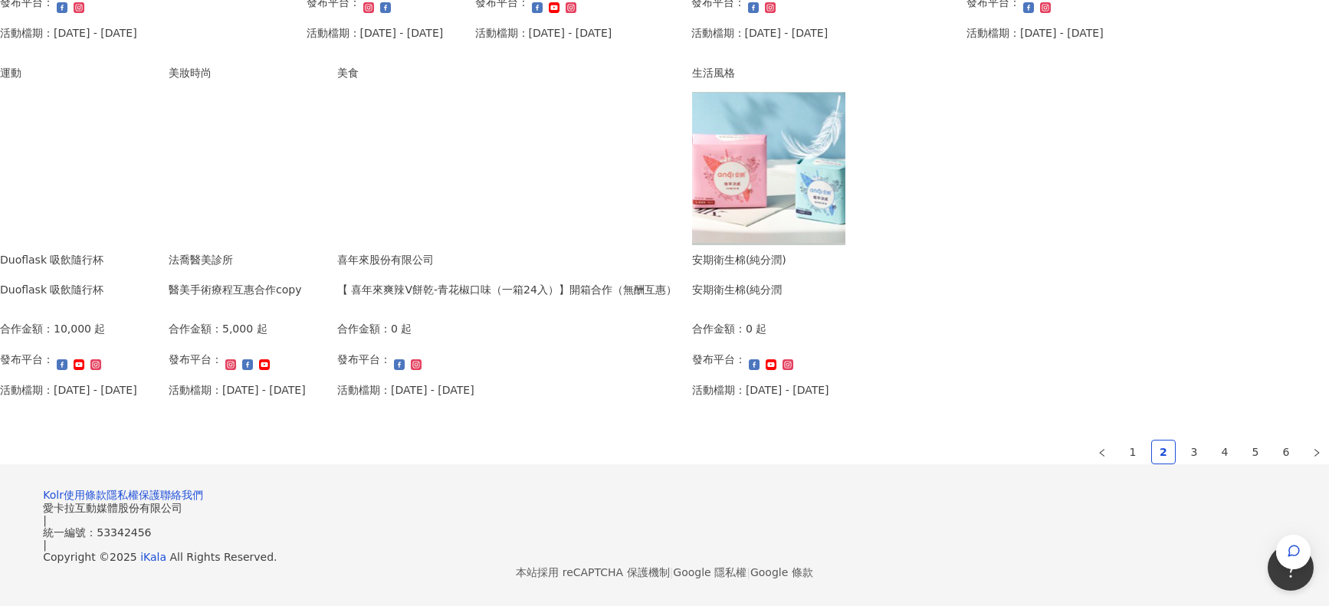
scroll to position [1021, 0]
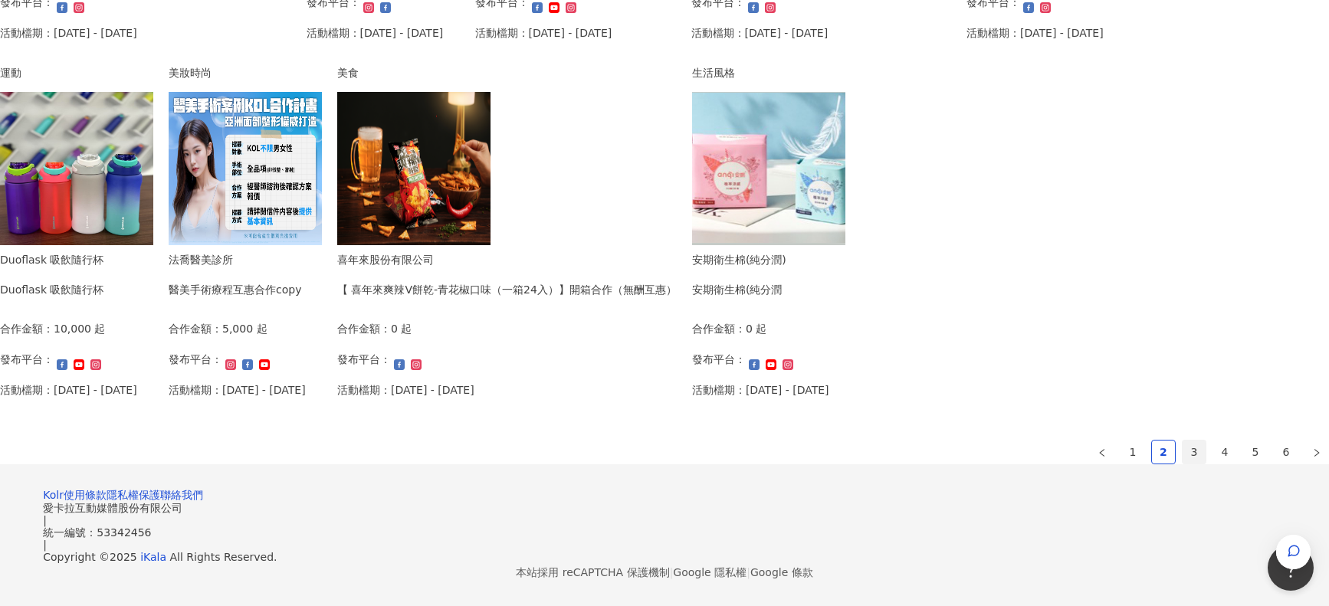
click at [1182, 441] on link "3" at bounding box center [1193, 452] width 23 height 23
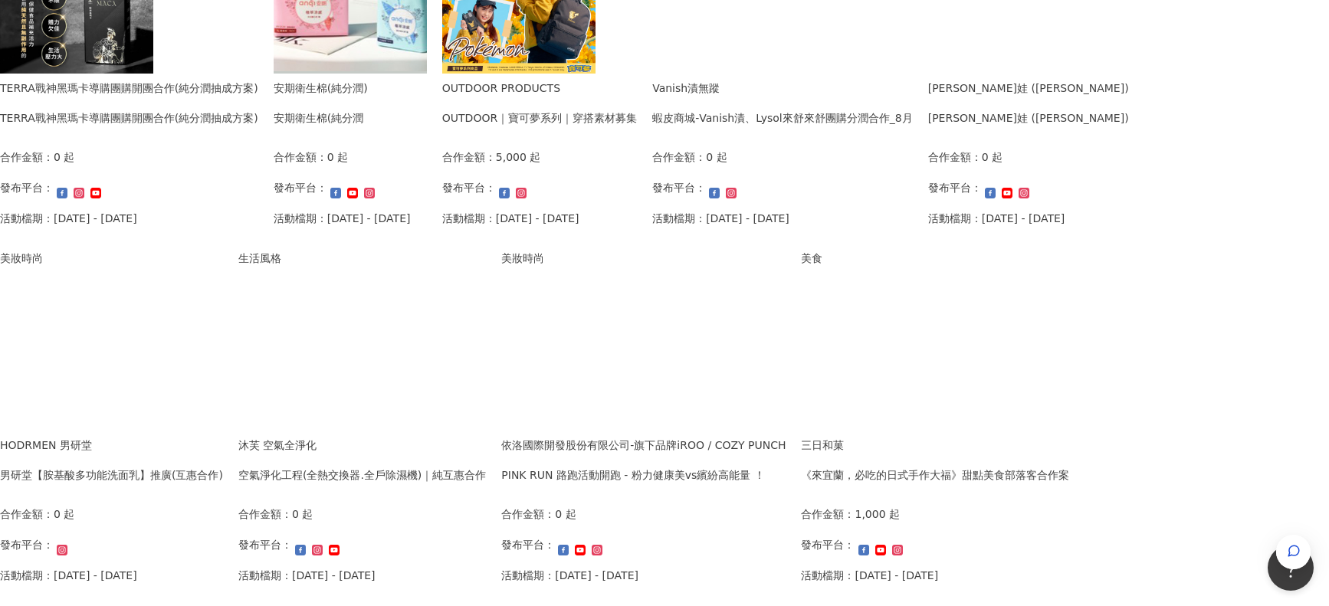
scroll to position [102, 0]
